Goal: Transaction & Acquisition: Book appointment/travel/reservation

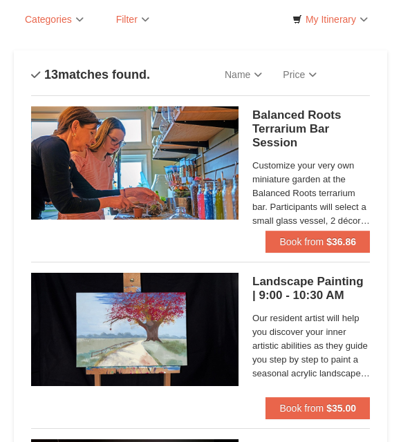
scroll to position [80, 0]
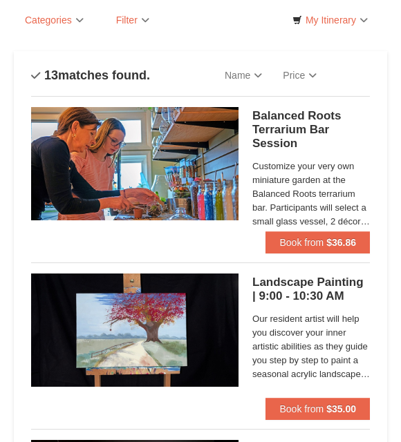
click at [316, 232] on button "Book from $36.86" at bounding box center [317, 242] width 104 height 22
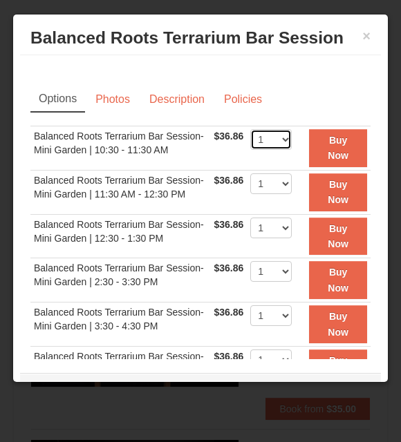
click at [288, 133] on select "1 2 3 4" at bounding box center [270, 139] width 41 height 21
select select "2"
click at [189, 144] on td "Balanced Roots Terrarium Bar Session- Mini Garden | 10:30 - 11:30 AM" at bounding box center [120, 148] width 180 height 44
click at [174, 96] on link "Description" at bounding box center [176, 99] width 73 height 26
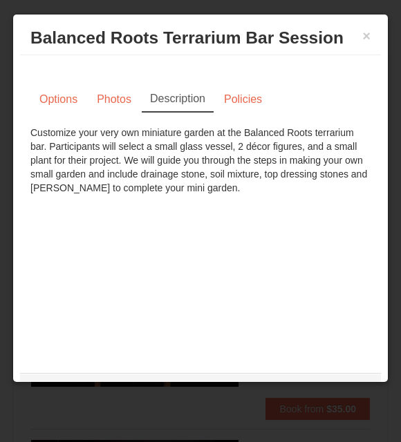
click at [123, 99] on link "Photos" at bounding box center [114, 99] width 52 height 26
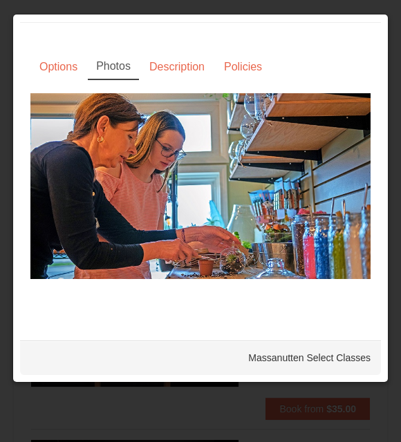
scroll to position [32, 0]
click at [77, 61] on link "Options" at bounding box center [58, 67] width 56 height 26
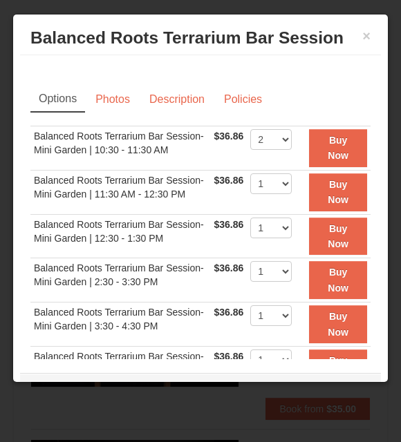
scroll to position [0, 0]
click at [364, 38] on button "×" at bounding box center [366, 36] width 8 height 14
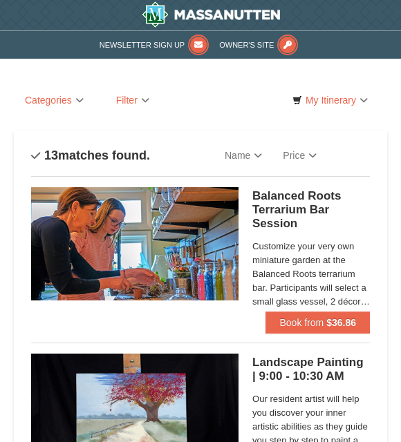
click at [327, 321] on strong "$36.86" at bounding box center [341, 322] width 30 height 11
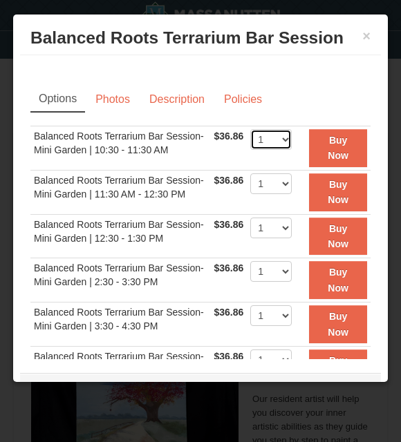
click at [289, 138] on select "1 2 3 4" at bounding box center [270, 139] width 41 height 21
select select "2"
click at [345, 143] on strong "Buy Now" at bounding box center [337, 148] width 21 height 26
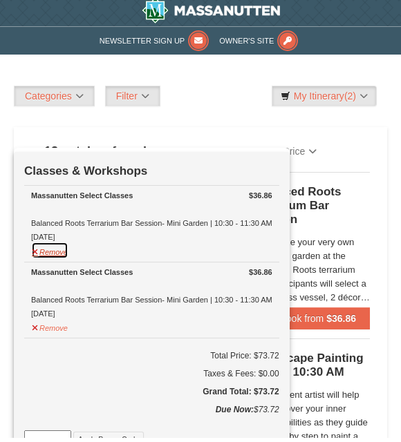
click at [60, 250] on button "Remove" at bounding box center [49, 254] width 37 height 17
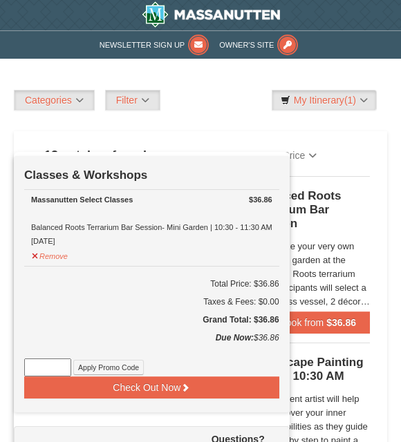
click at [320, 180] on div "Balanced Roots Terrarium Bar Session Massanutten Select Classes Customize your …" at bounding box center [200, 249] width 338 height 146
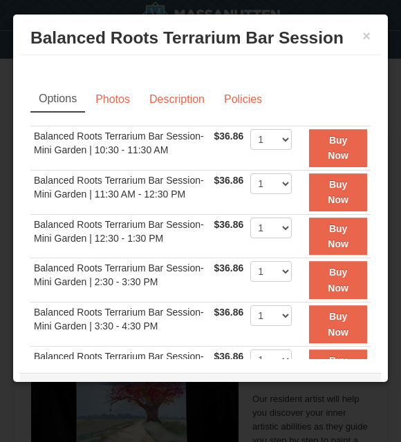
click at [188, 104] on link "Description" at bounding box center [176, 99] width 73 height 26
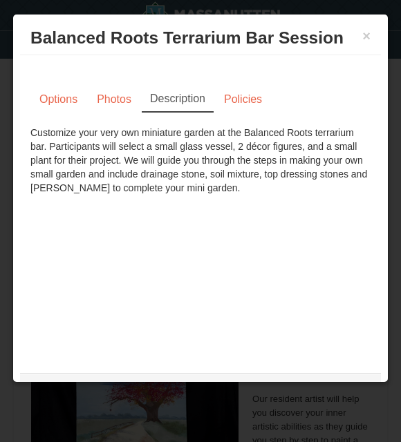
click at [240, 103] on link "Policies" at bounding box center [243, 99] width 56 height 26
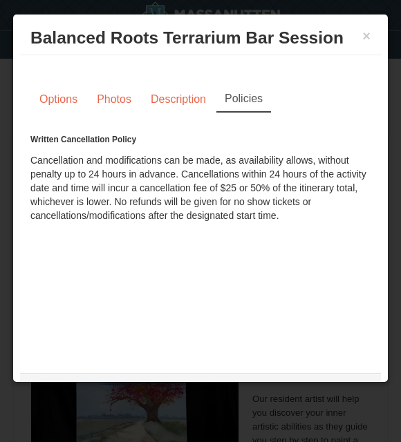
click at [187, 102] on link "Description" at bounding box center [178, 99] width 73 height 26
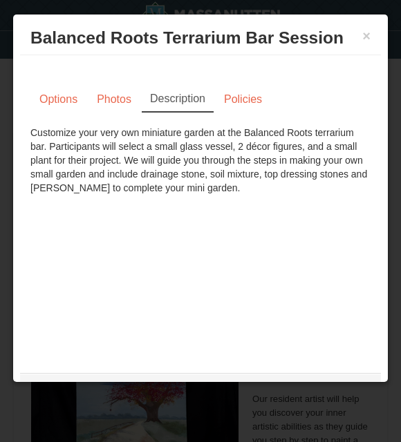
click at [369, 31] on button "×" at bounding box center [366, 36] width 8 height 14
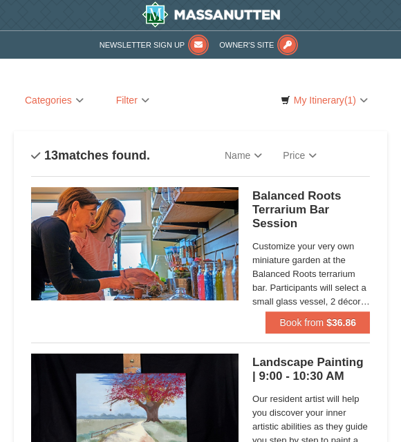
click at [307, 200] on h5 "Balanced Roots Terrarium Bar Session Massanutten Select Classes" at bounding box center [310, 209] width 117 height 41
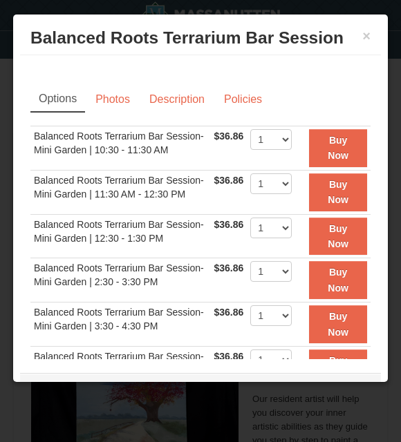
click at [362, 43] on button "×" at bounding box center [366, 36] width 8 height 14
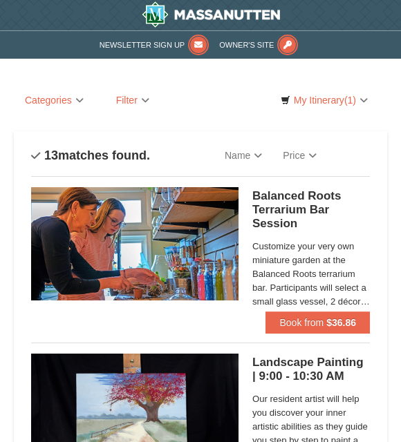
click at [257, 46] on span "Owner's Site" at bounding box center [246, 45] width 55 height 8
